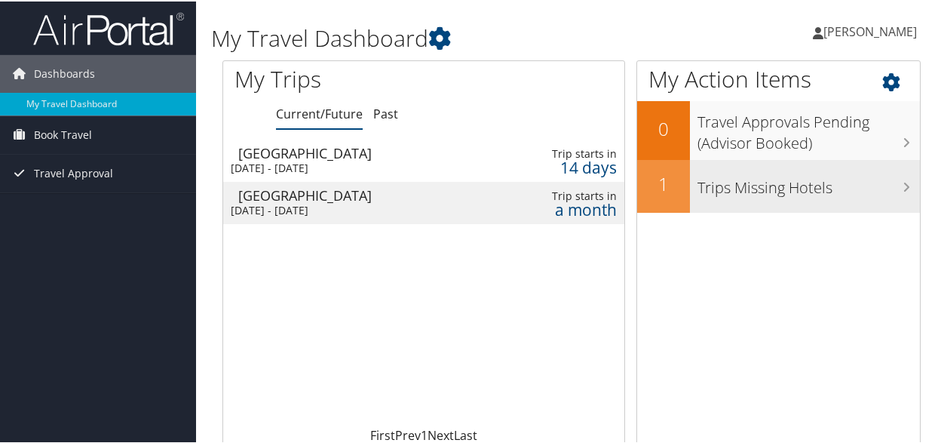
click at [662, 193] on h2 "1" at bounding box center [663, 183] width 53 height 26
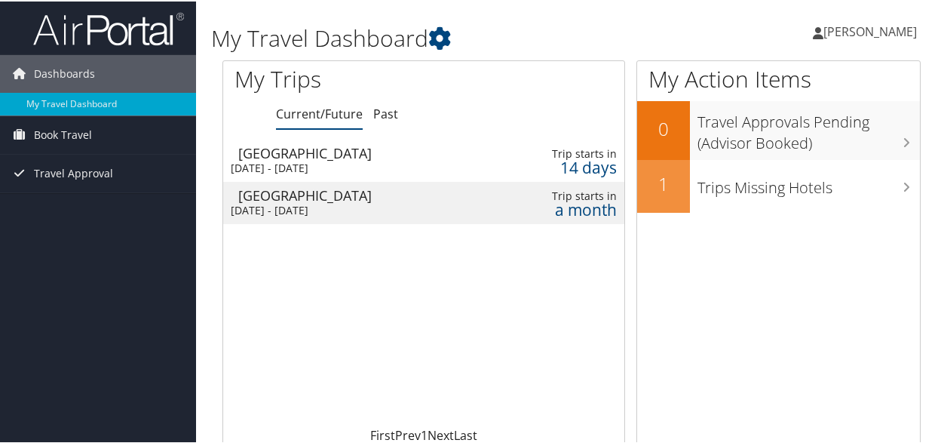
click at [462, 161] on div "[DATE] - [DATE]" at bounding box center [354, 167] width 246 height 14
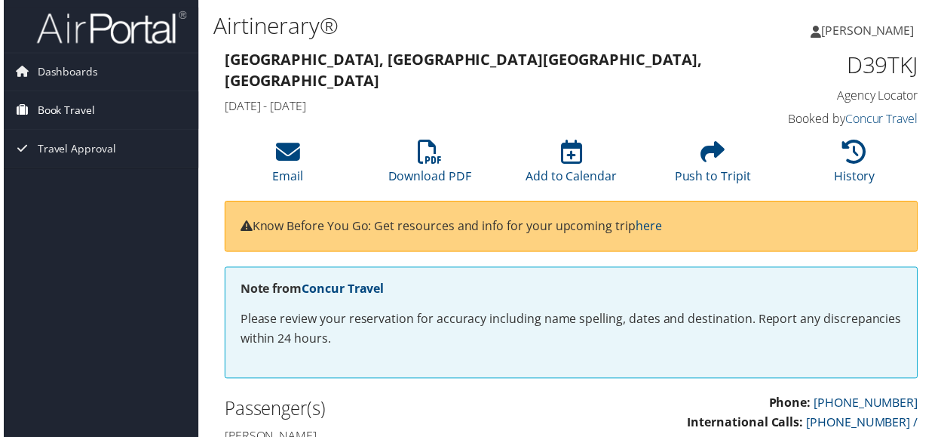
click at [63, 107] on span "Book Travel" at bounding box center [63, 111] width 58 height 38
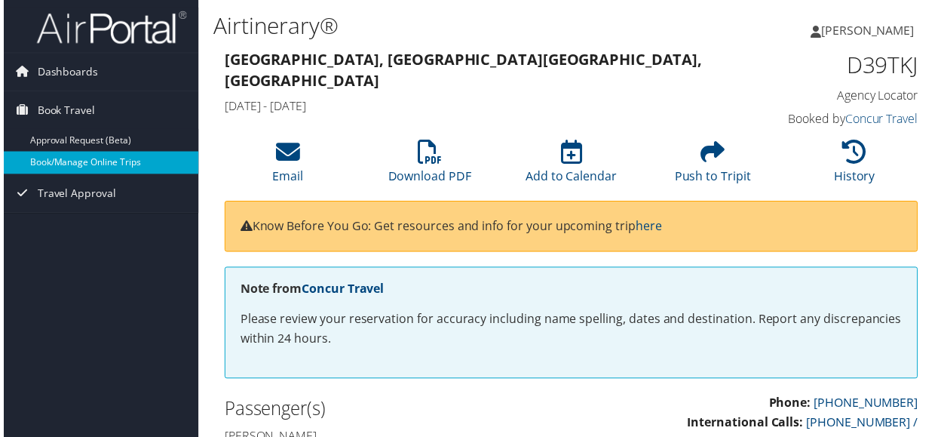
click at [73, 161] on link "Book/Manage Online Trips" at bounding box center [98, 163] width 196 height 23
